Goal: Check status: Check status

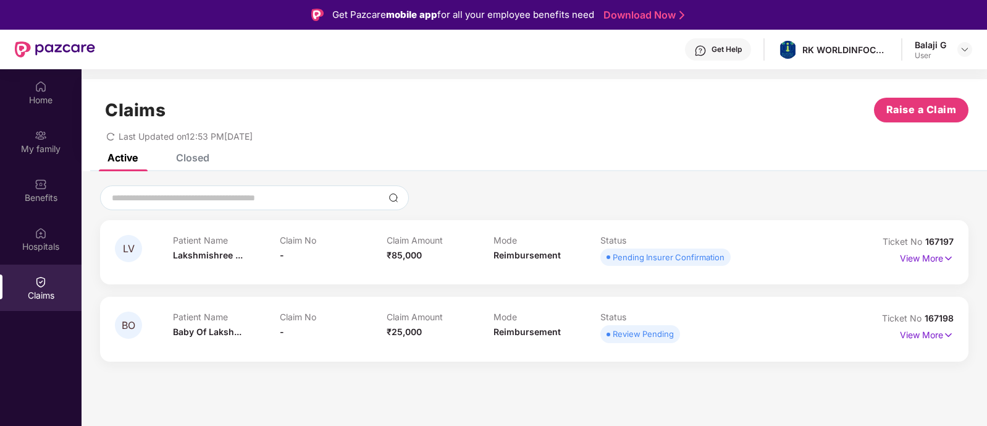
scroll to position [69, 0]
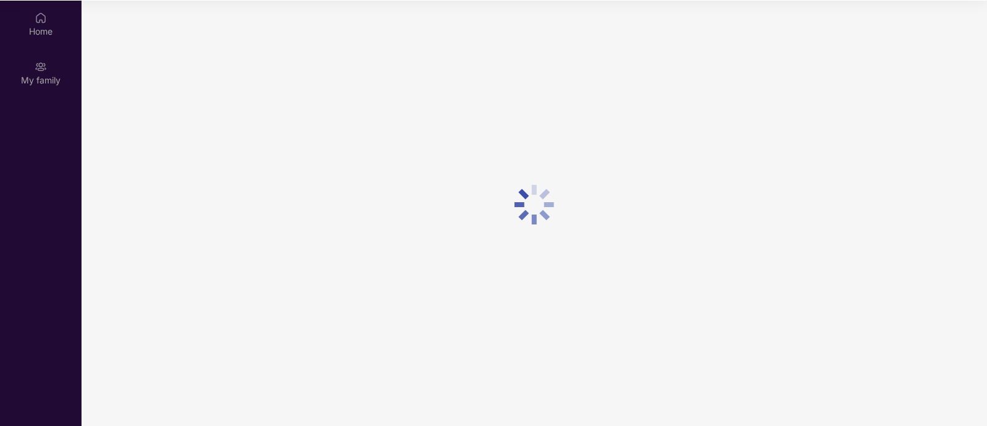
scroll to position [69, 0]
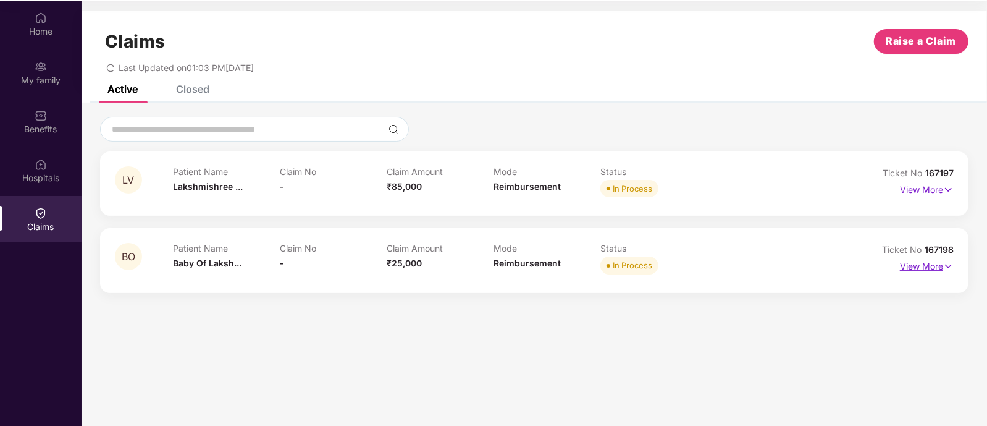
click at [917, 264] on p "View More" at bounding box center [927, 264] width 54 height 17
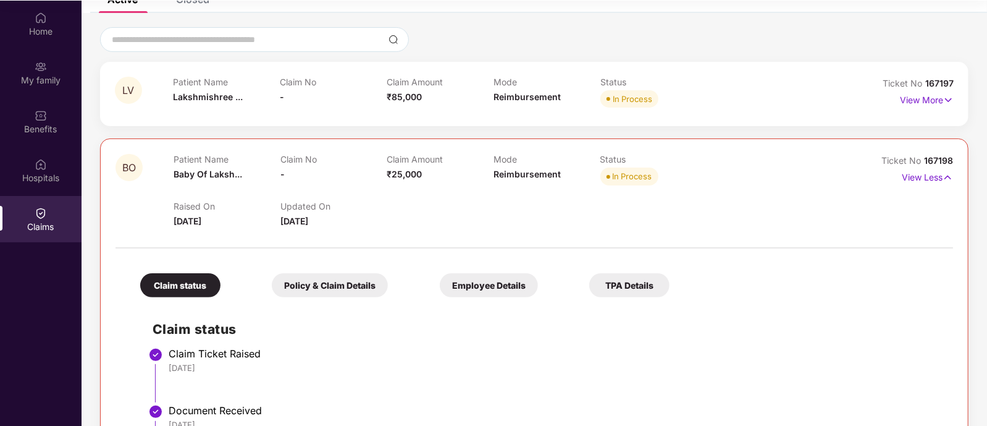
scroll to position [0, 0]
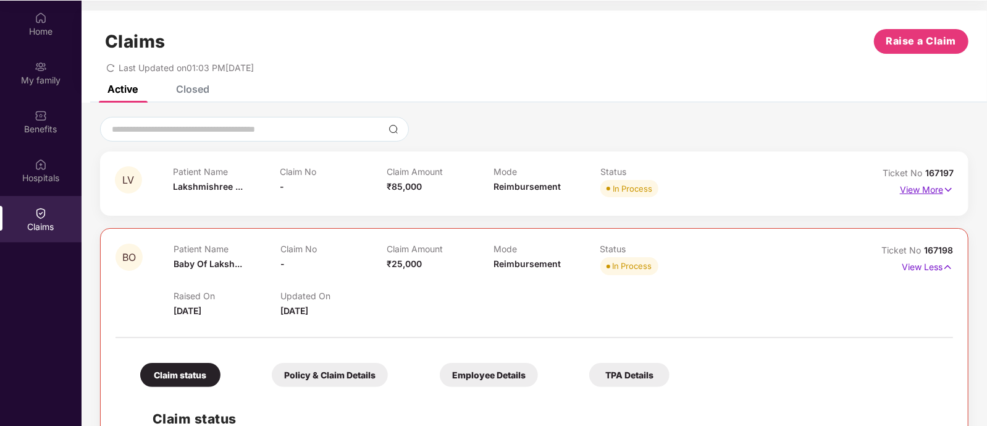
click at [919, 191] on p "View More" at bounding box center [927, 188] width 54 height 17
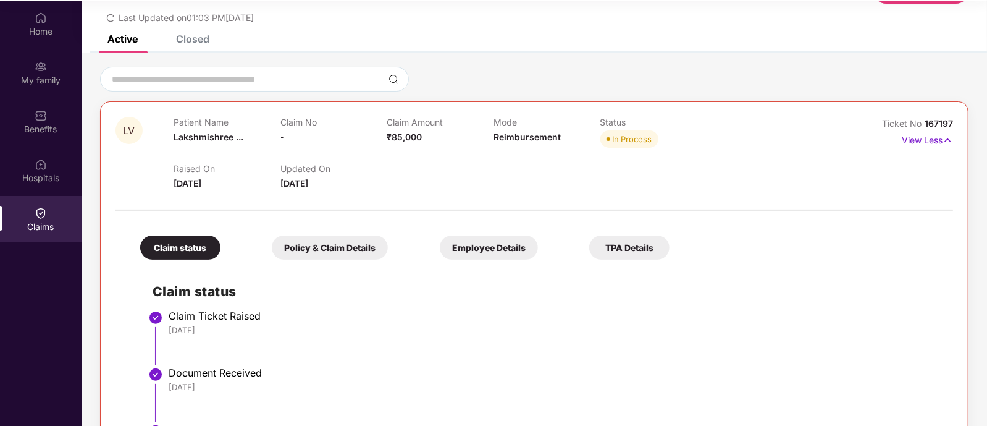
scroll to position [51, 0]
click at [920, 141] on p "View Less" at bounding box center [927, 138] width 51 height 17
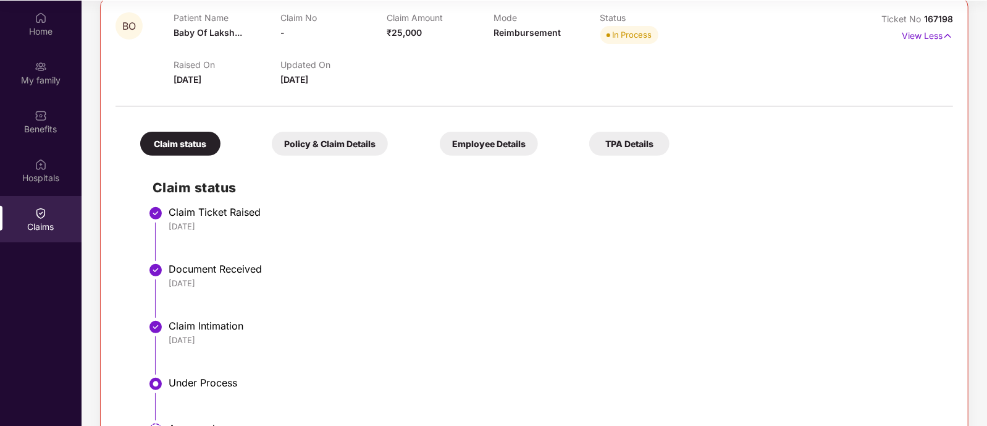
scroll to position [344, 0]
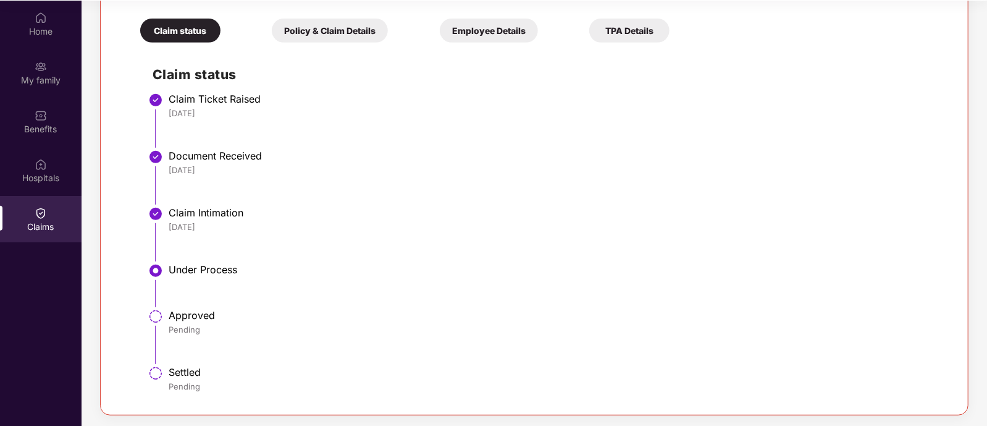
click at [889, 384] on div "Pending" at bounding box center [555, 386] width 772 height 11
click at [796, 46] on div "Claim status Policy & Claim Details Employee Details TPA Details Claim status C…" at bounding box center [535, 200] width 838 height 400
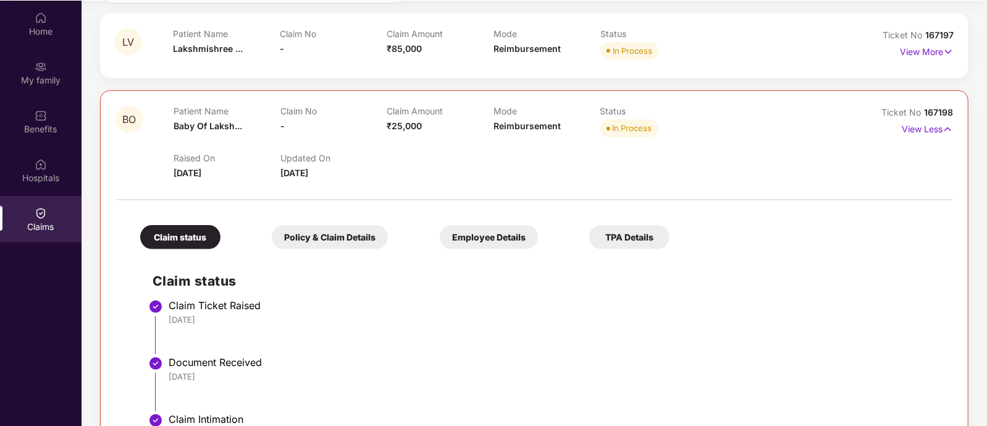
scroll to position [0, 0]
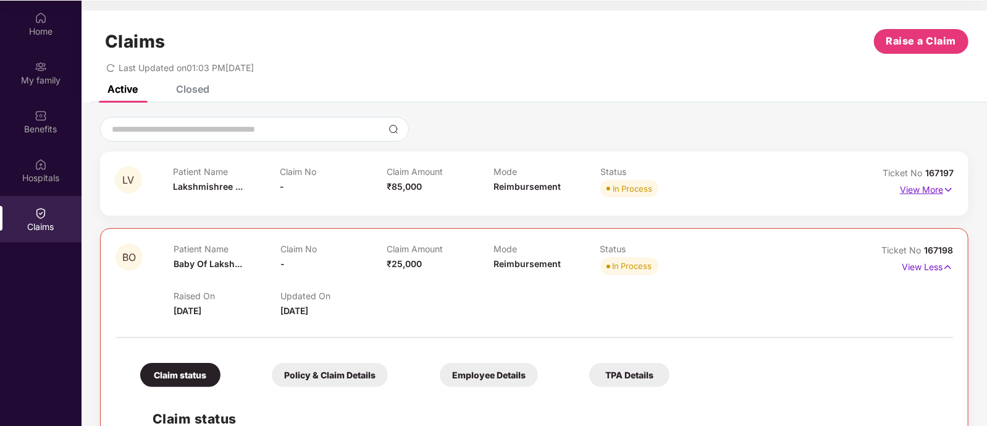
click at [931, 189] on p "View More" at bounding box center [927, 188] width 54 height 17
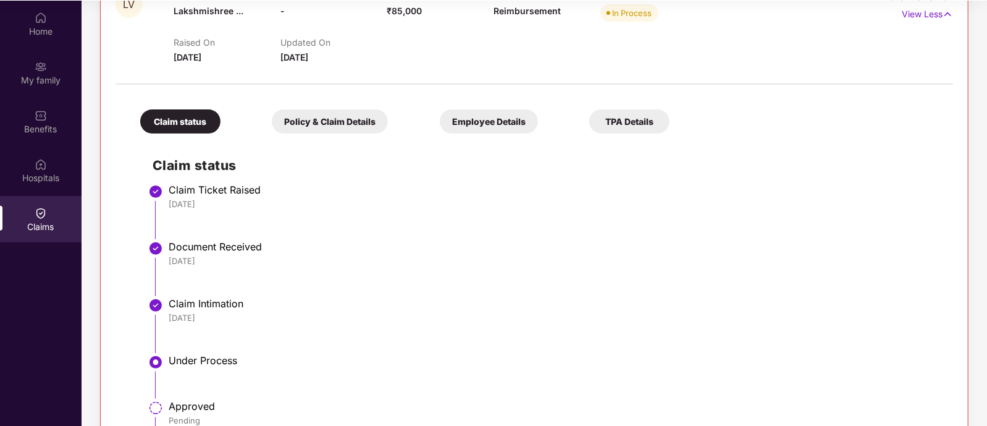
scroll to position [259, 0]
